Goal: Transaction & Acquisition: Subscribe to service/newsletter

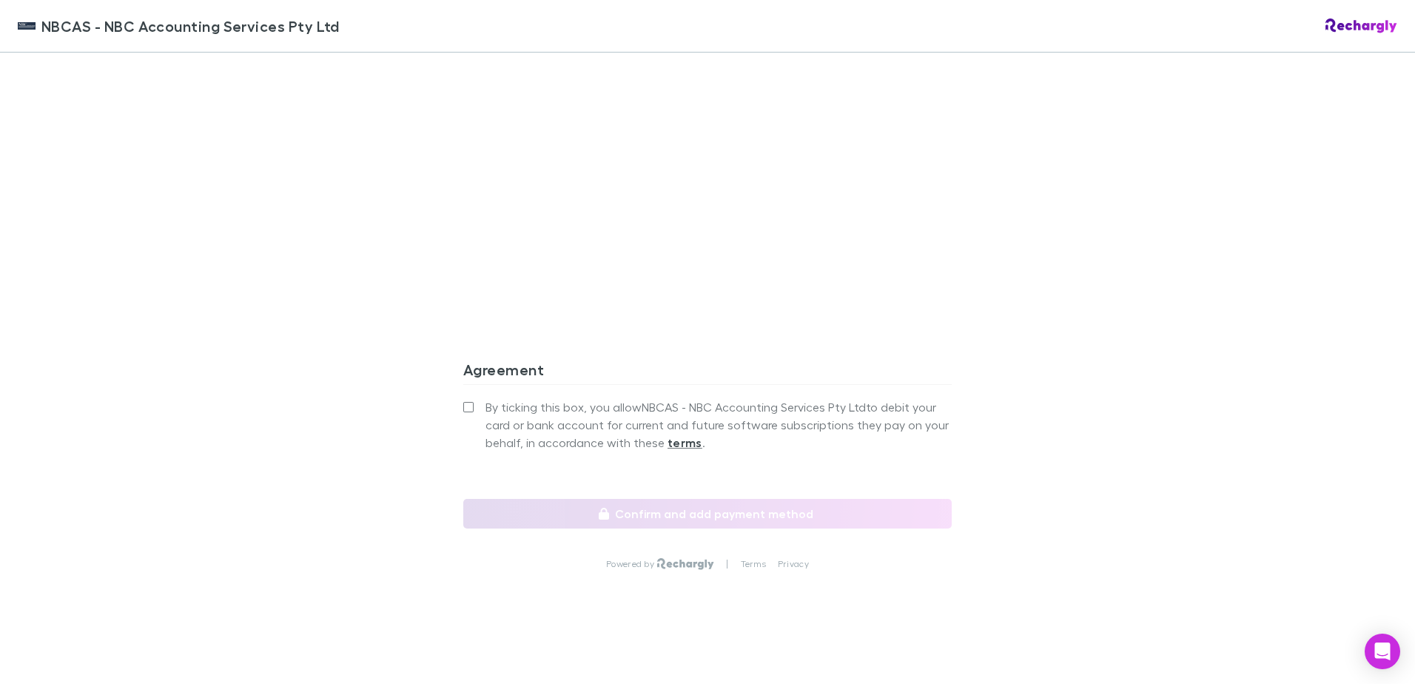
scroll to position [1232, 0]
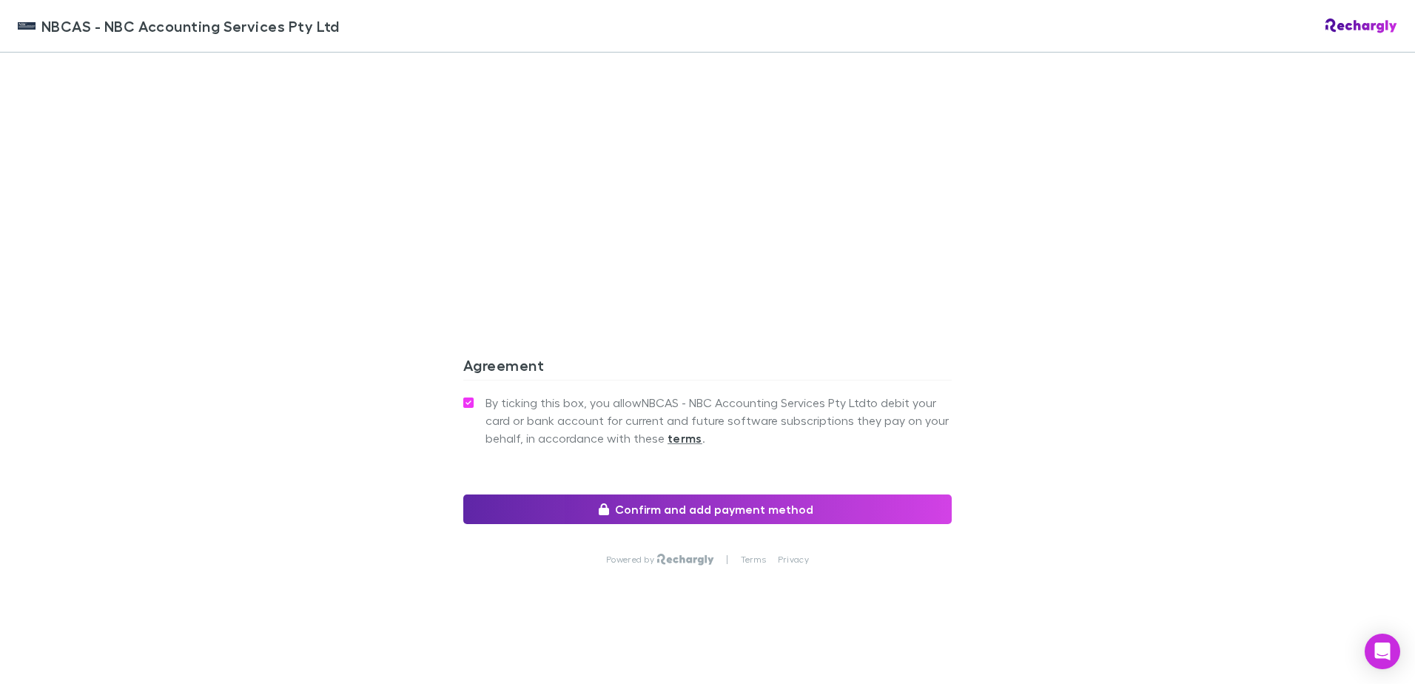
click at [681, 440] on strong "terms" at bounding box center [684, 438] width 35 height 15
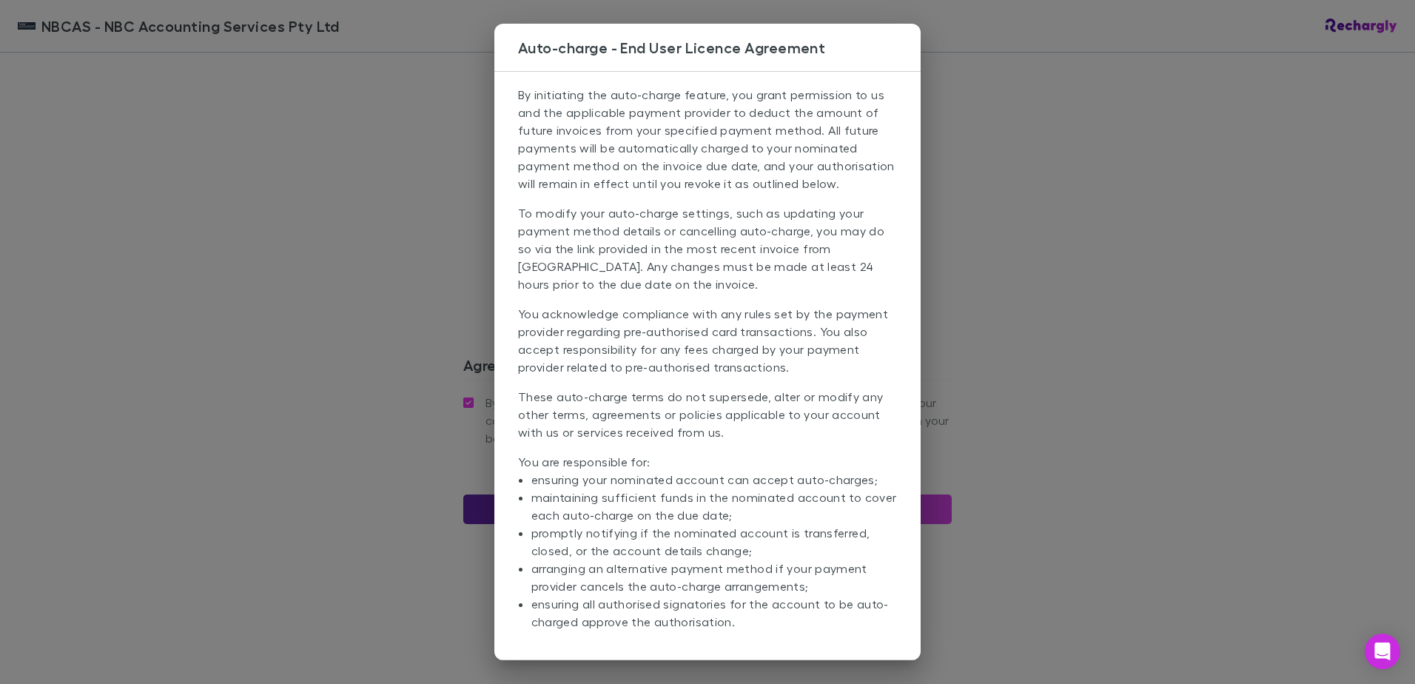
scroll to position [75, 0]
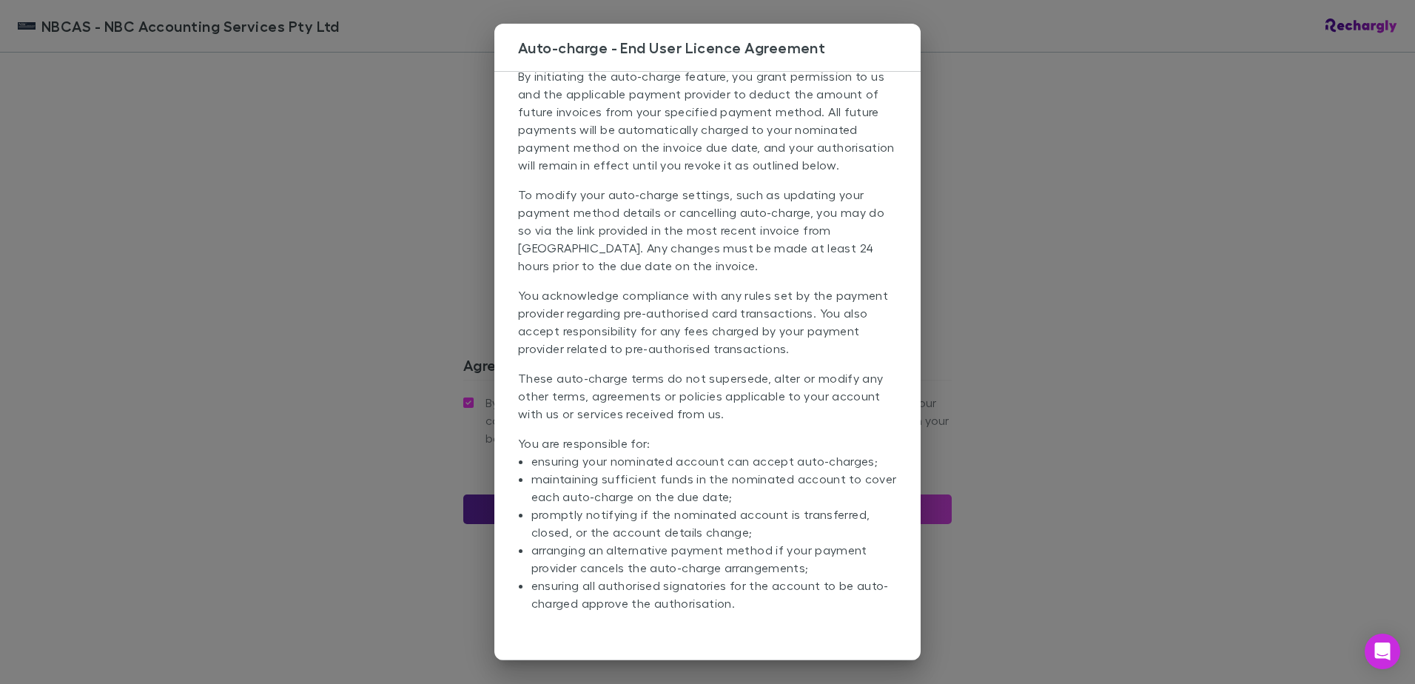
click at [366, 404] on div "Auto-charge - End User Licence Agreement Access the full EULA terms here. By in…" at bounding box center [707, 342] width 1415 height 684
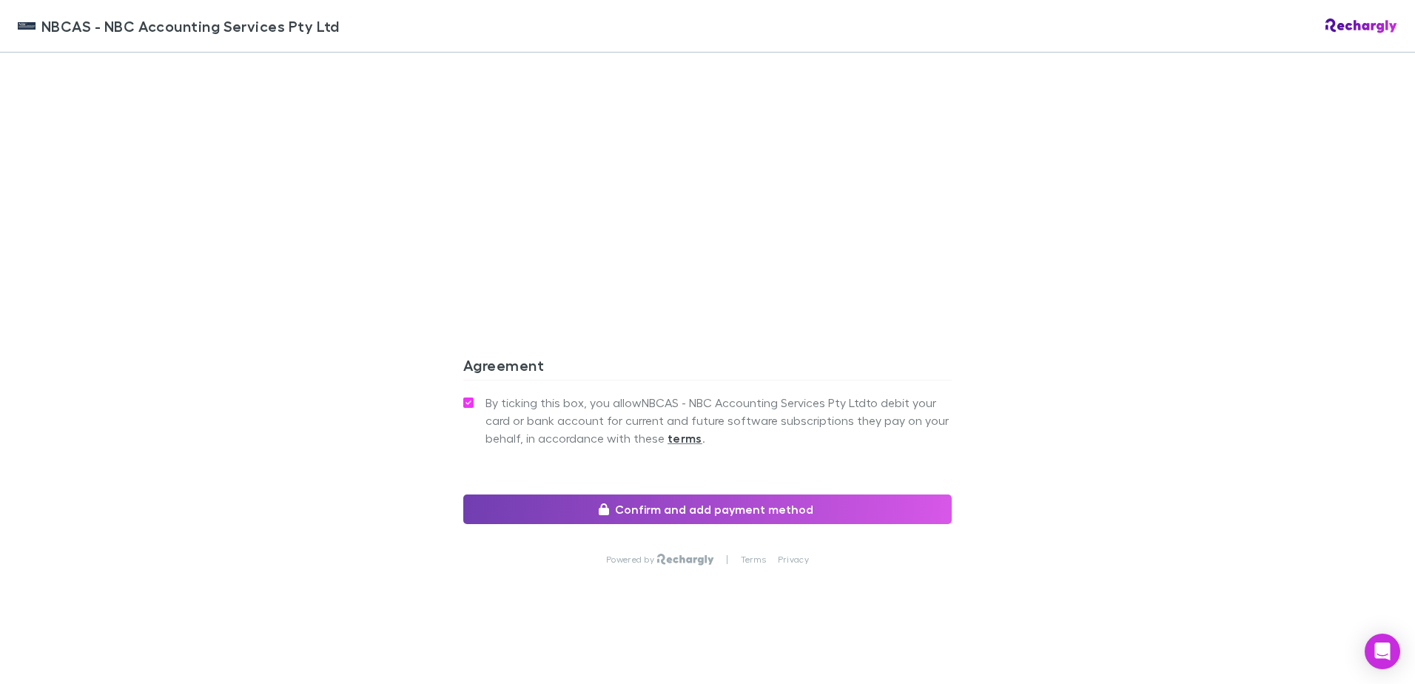
click at [670, 512] on button "Confirm and add payment method" at bounding box center [707, 509] width 488 height 30
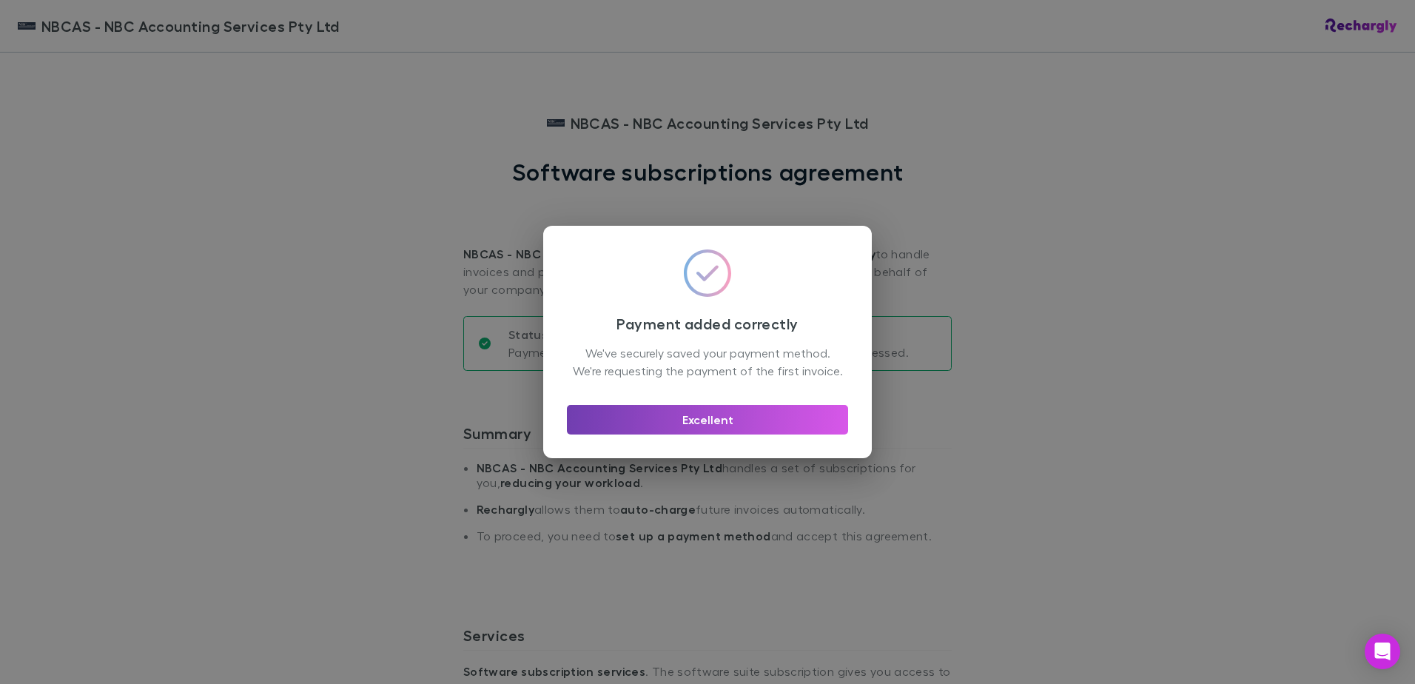
click at [753, 430] on button "Excellent" at bounding box center [707, 420] width 281 height 30
